Goal: Task Accomplishment & Management: Complete application form

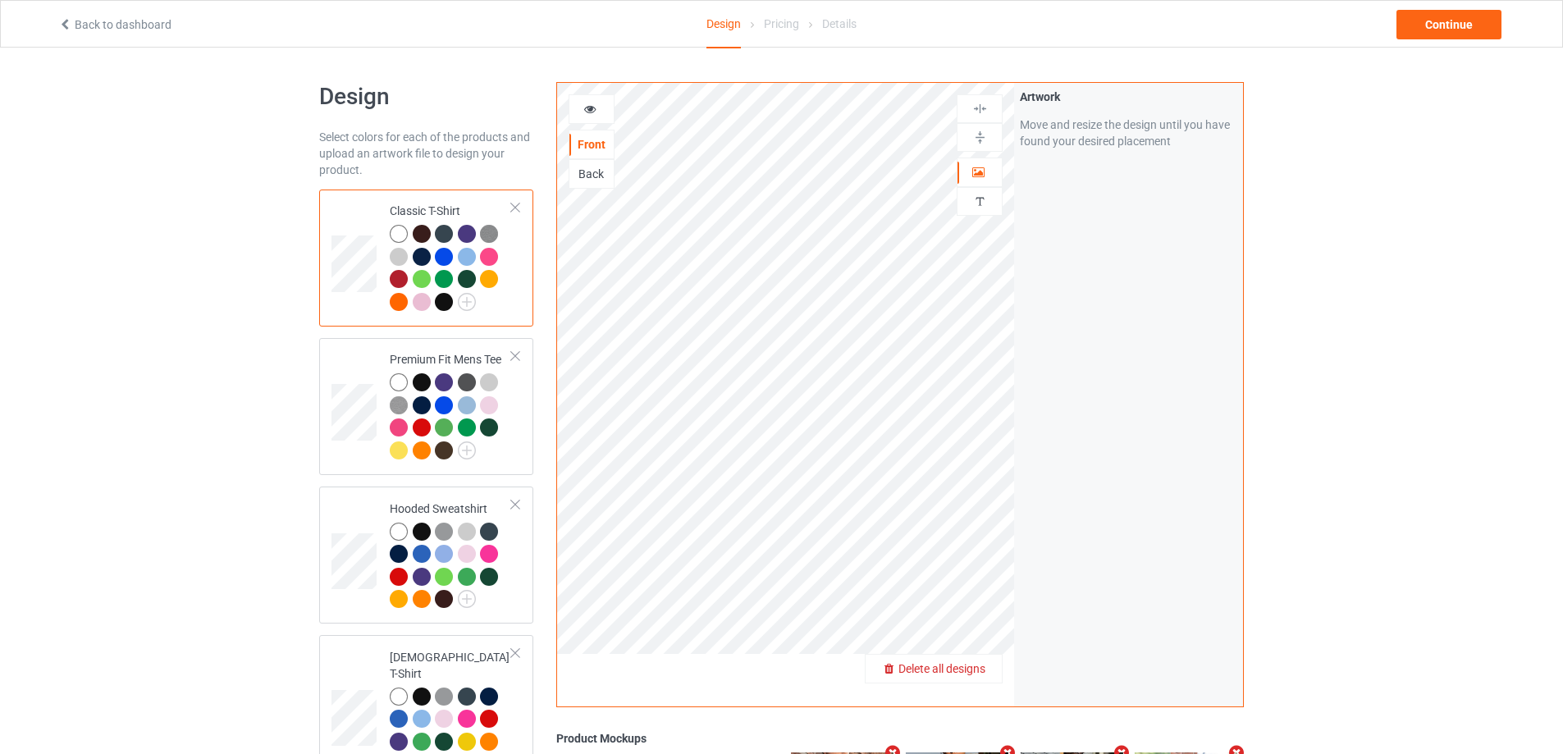
click at [967, 673] on span "Delete all designs" at bounding box center [942, 668] width 87 height 13
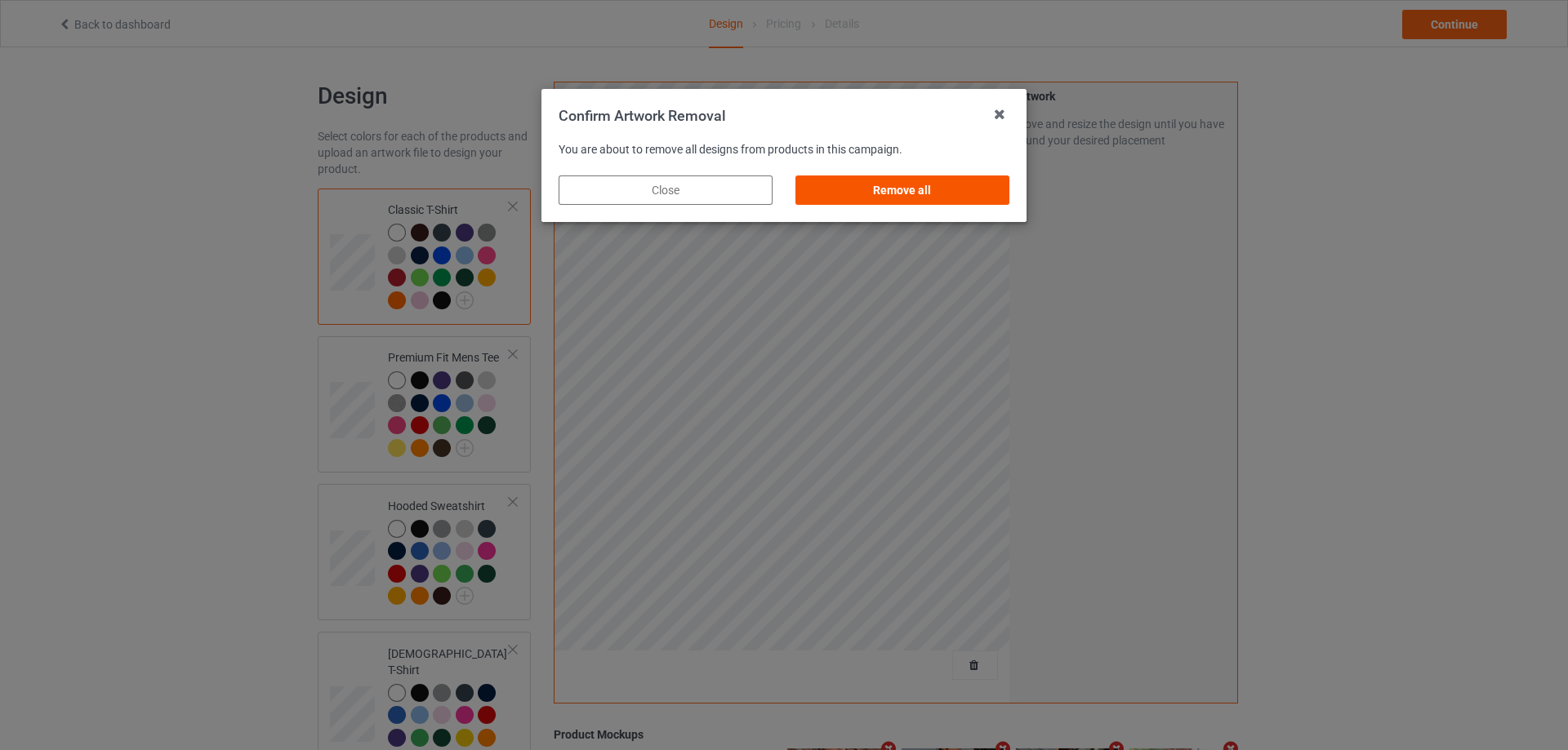
click at [967, 198] on div "Remove all" at bounding box center [901, 190] width 214 height 30
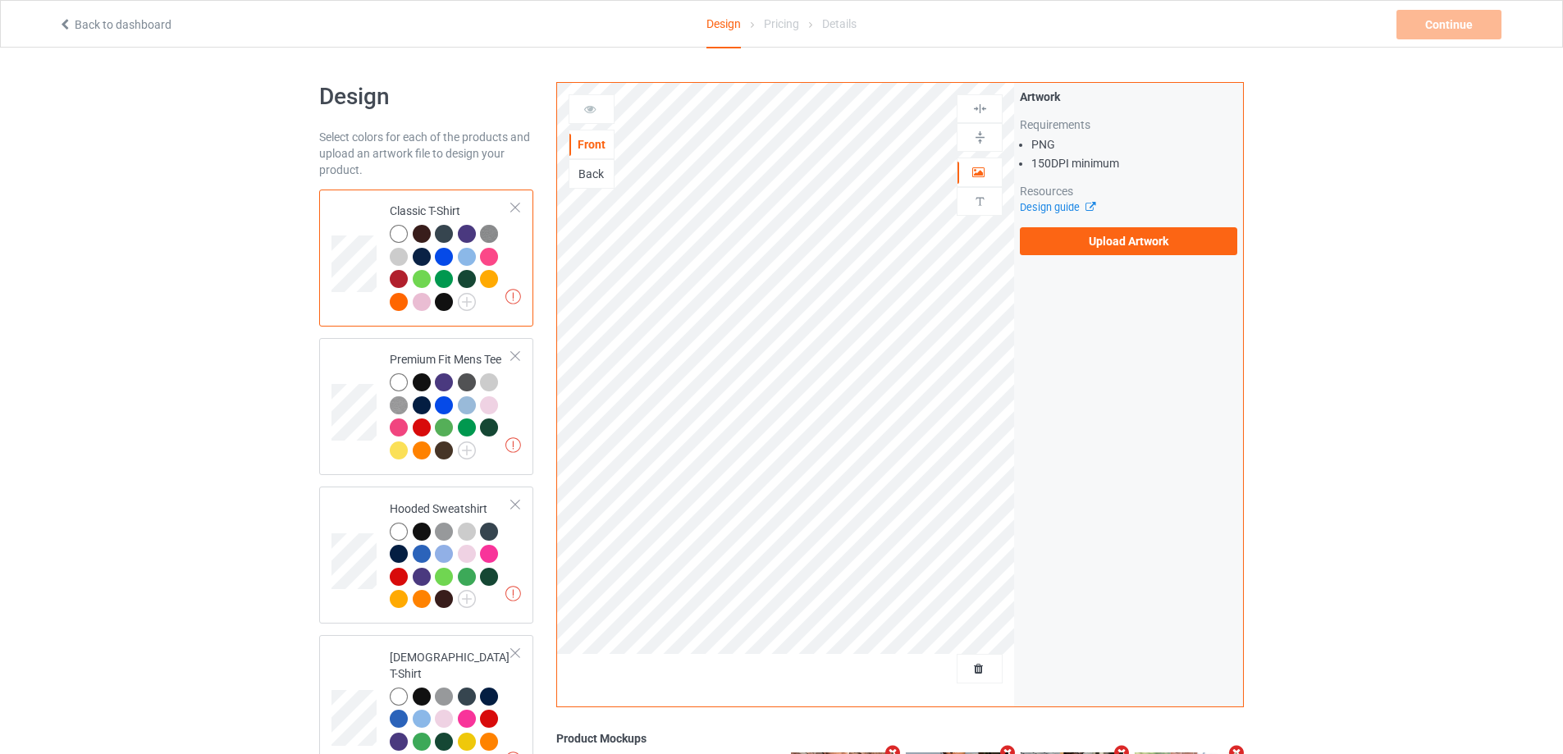
click at [1126, 255] on div "Artwork Requirements PNG 150 DPI minimum Resources Design guide Upload Artwork" at bounding box center [1128, 172] width 229 height 178
click at [1120, 242] on label "Upload Artwork" at bounding box center [1128, 241] width 217 height 28
click at [0, 0] on input "Upload Artwork" at bounding box center [0, 0] width 0 height 0
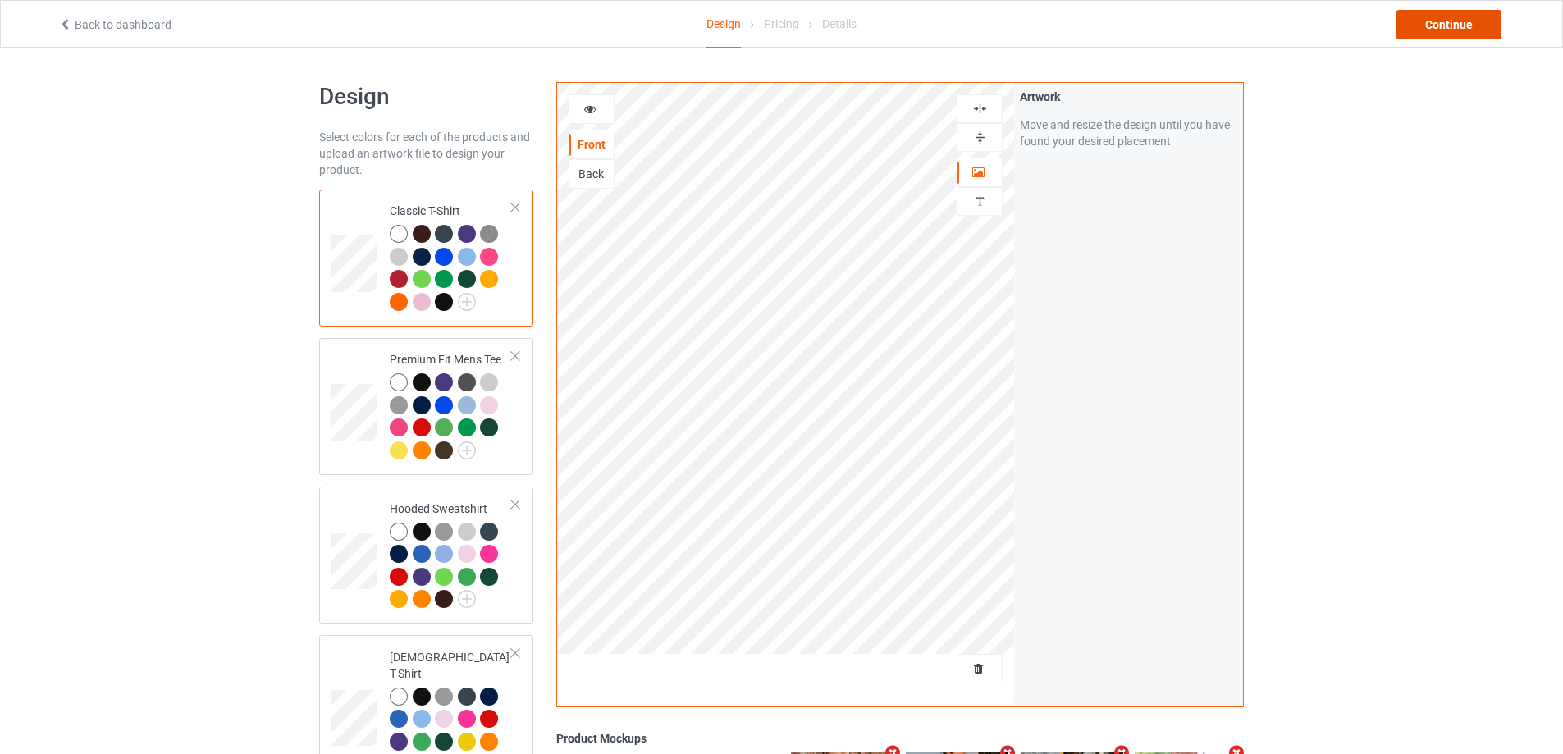
click at [1414, 13] on div "Continue" at bounding box center [1449, 25] width 105 height 30
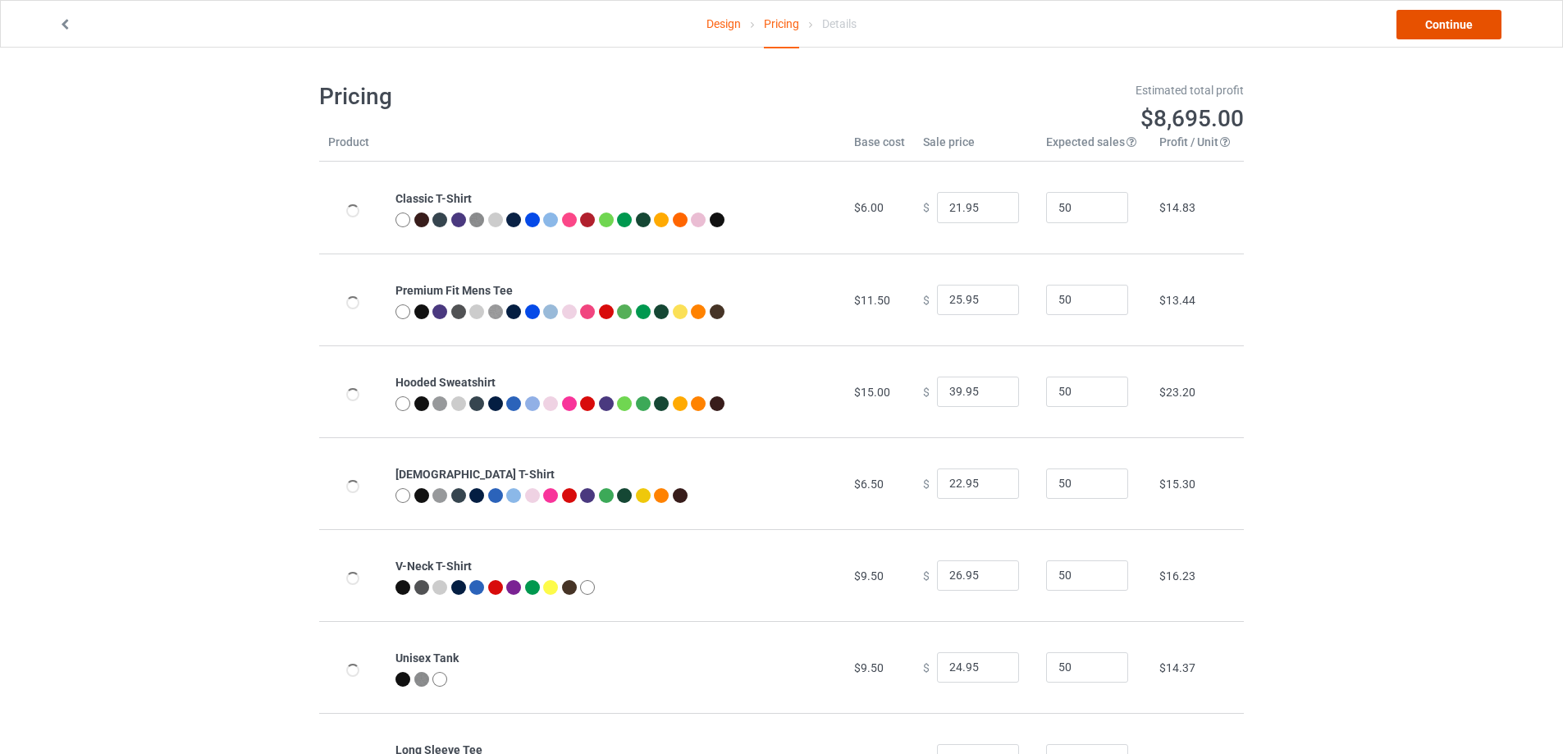
click at [1414, 13] on link "Continue" at bounding box center [1449, 25] width 105 height 30
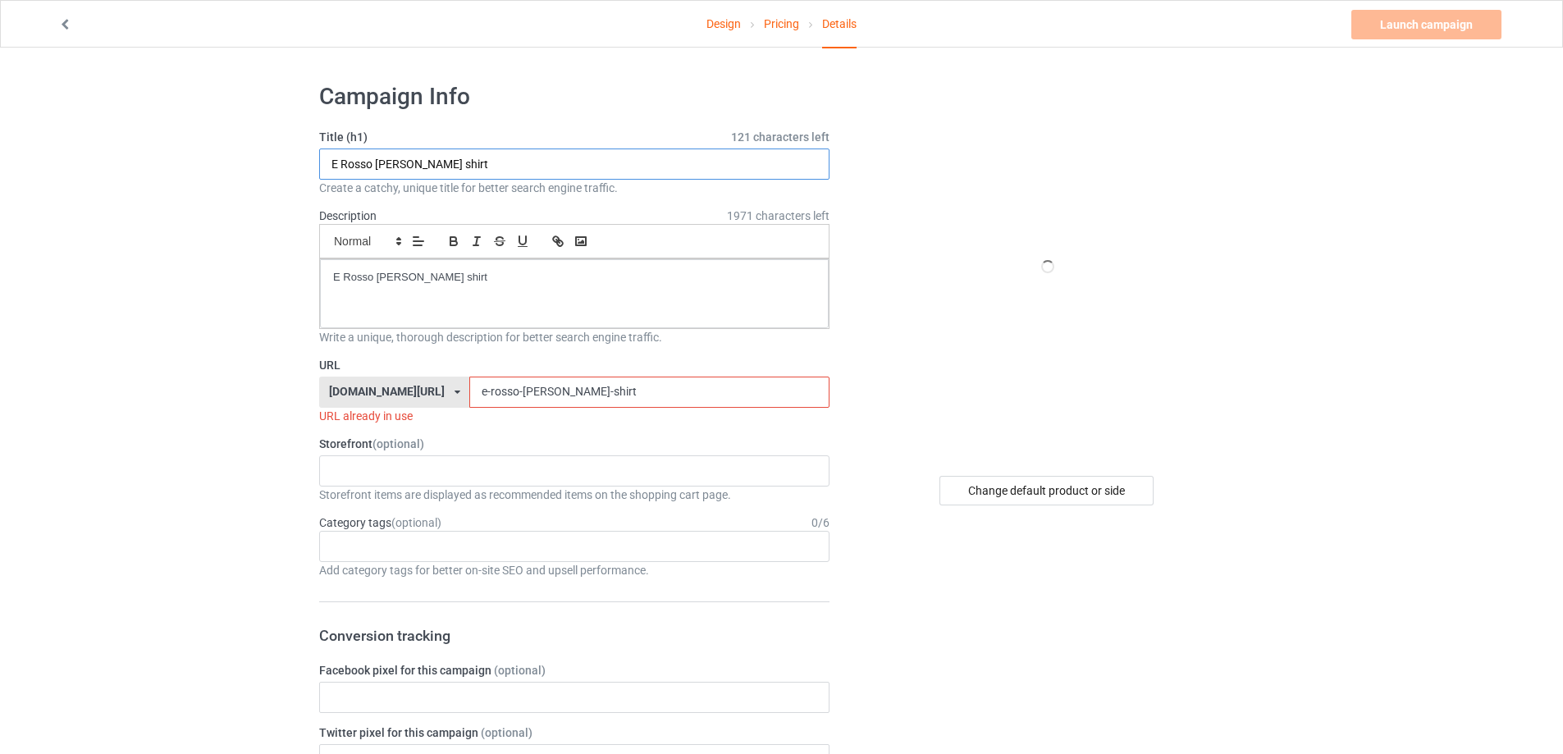
drag, startPoint x: 497, startPoint y: 161, endPoint x: 159, endPoint y: 166, distance: 338.1
paste input "[URL][DOMAIN_NAME][PERSON_NAME]"
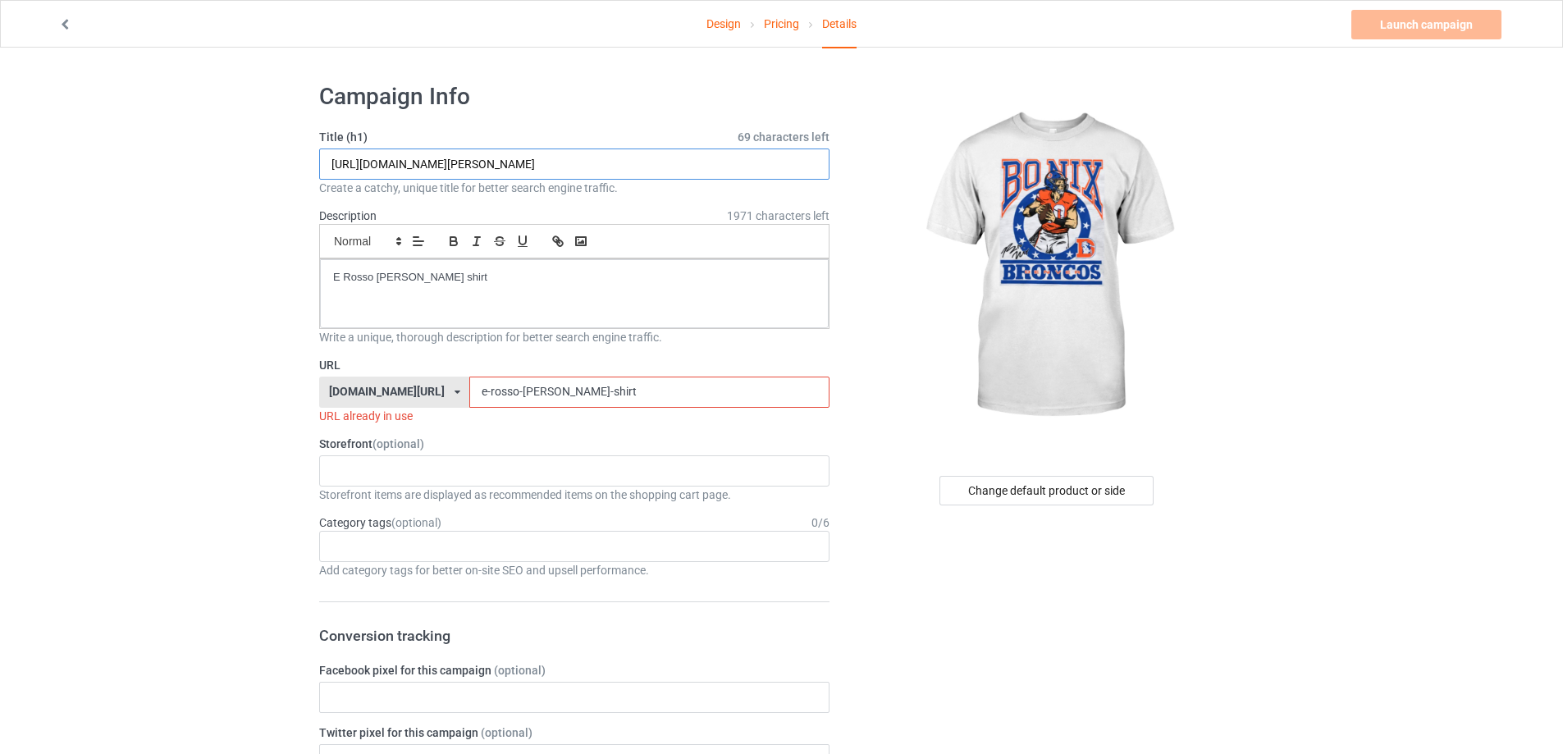
drag, startPoint x: 529, startPoint y: 162, endPoint x: 737, endPoint y: 173, distance: 207.9
click at [737, 173] on input "[URL][DOMAIN_NAME][PERSON_NAME]" at bounding box center [574, 164] width 510 height 31
type input "[URL][DOMAIN_NAME][PERSON_NAME]"
drag, startPoint x: 507, startPoint y: 374, endPoint x: 373, endPoint y: 368, distance: 133.9
click at [337, 370] on div "URL [DOMAIN_NAME][URL] [DOMAIN_NAME][URL] [DOMAIN_NAME][URL] 5cd2f964b197f721e1…" at bounding box center [574, 390] width 510 height 67
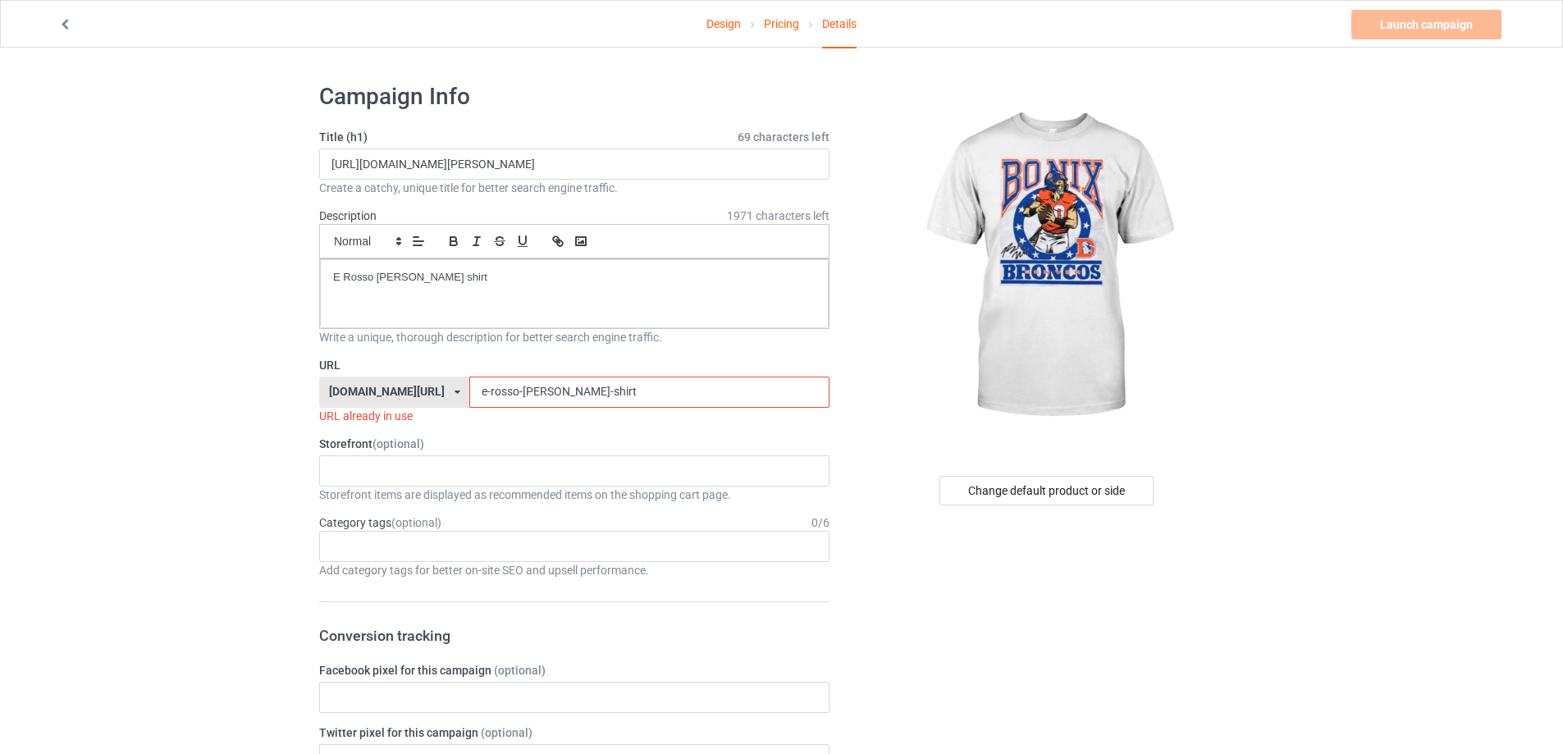
paste input "Hufanga-Broncos-Bo-[PERSON_NAME]-Signature-t"
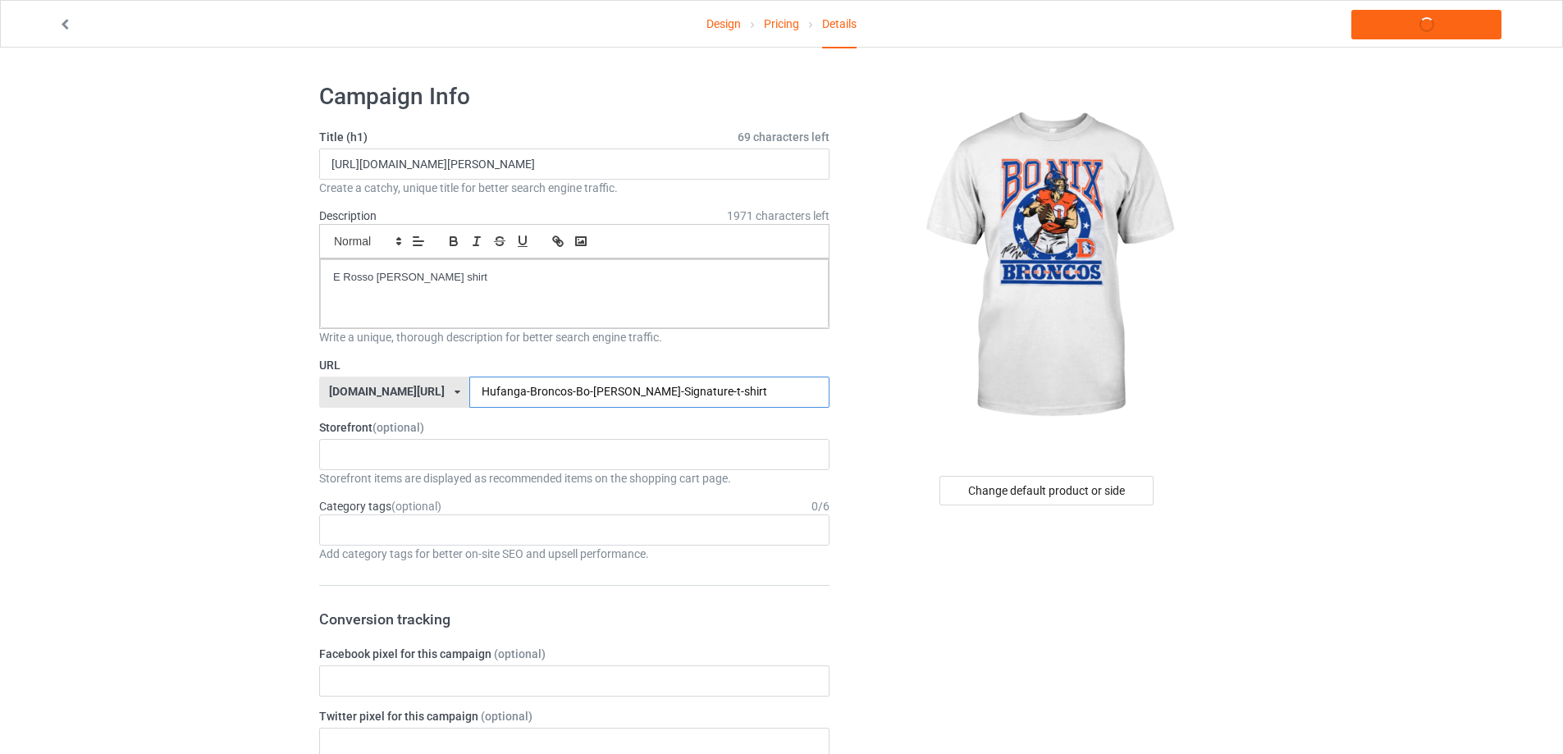
click at [628, 386] on input "Hufanga-Broncos-Bo-[PERSON_NAME]-Signature-t-shirt" at bounding box center [648, 392] width 359 height 31
click at [623, 394] on input "Hufanga-Broncos-Bo-[PERSON_NAME]-Signature-t-shirt" at bounding box center [648, 392] width 359 height 31
type input "Hufanga-Broncos-Bo-[PERSON_NAME]-Signature-shirt"
drag, startPoint x: 598, startPoint y: 283, endPoint x: 148, endPoint y: 283, distance: 450.5
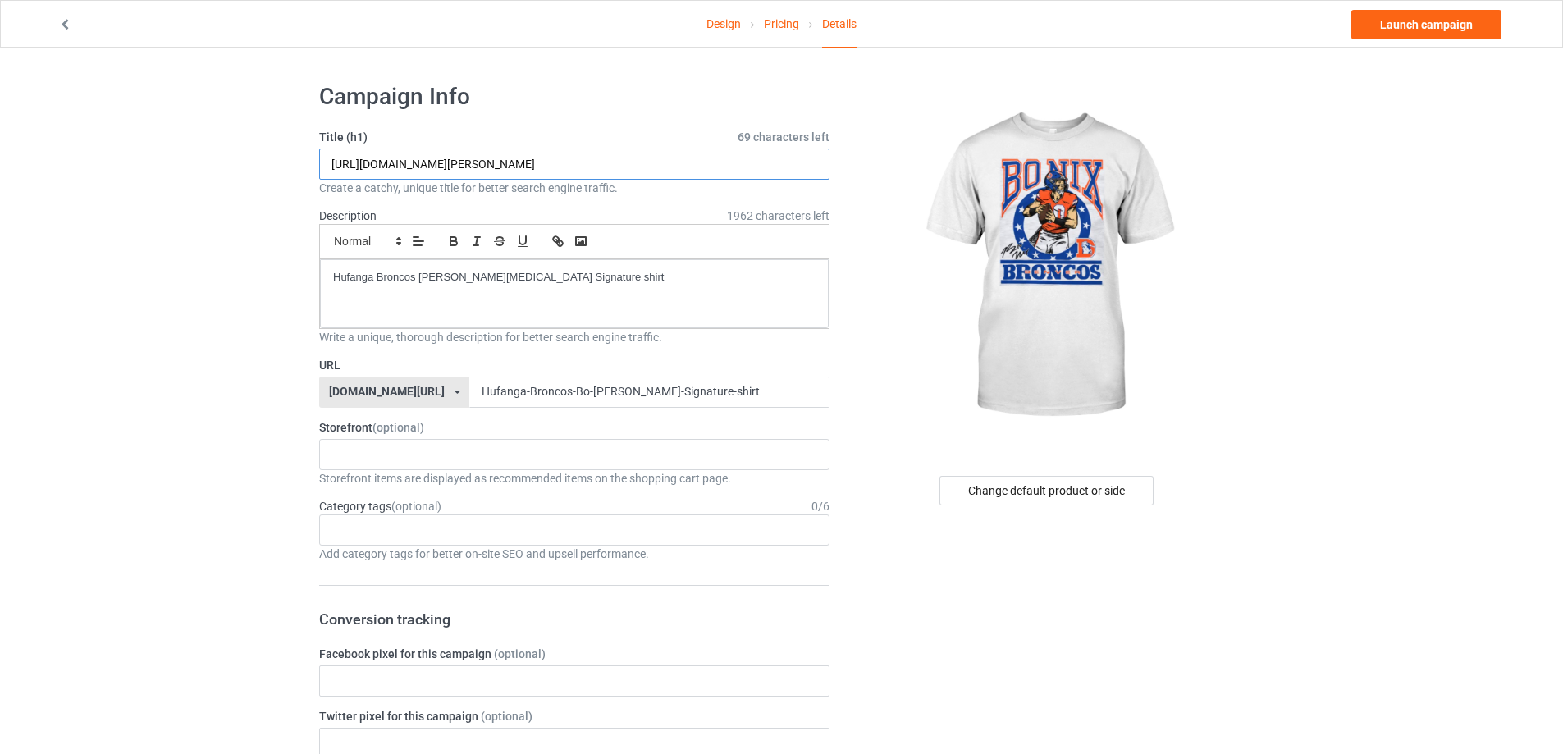
drag, startPoint x: 776, startPoint y: 153, endPoint x: 23, endPoint y: 162, distance: 753.3
paste input "Hufanga Broncos [PERSON_NAME][MEDICAL_DATA] Signature shirt"
type input "Hufanga Broncos [PERSON_NAME][MEDICAL_DATA] Signature shirt"
click at [1427, 25] on link "Launch campaign" at bounding box center [1426, 25] width 150 height 30
